Goal: Navigation & Orientation: Find specific page/section

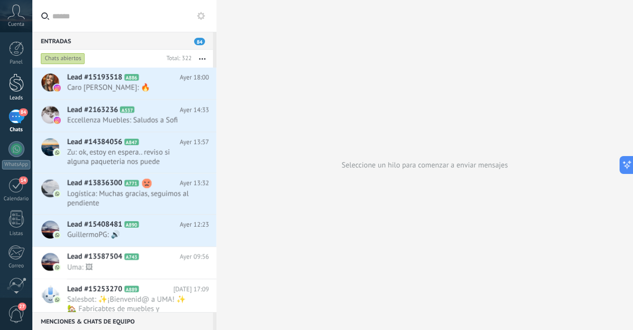
click at [20, 82] on div at bounding box center [16, 83] width 15 height 18
